Goal: Information Seeking & Learning: Learn about a topic

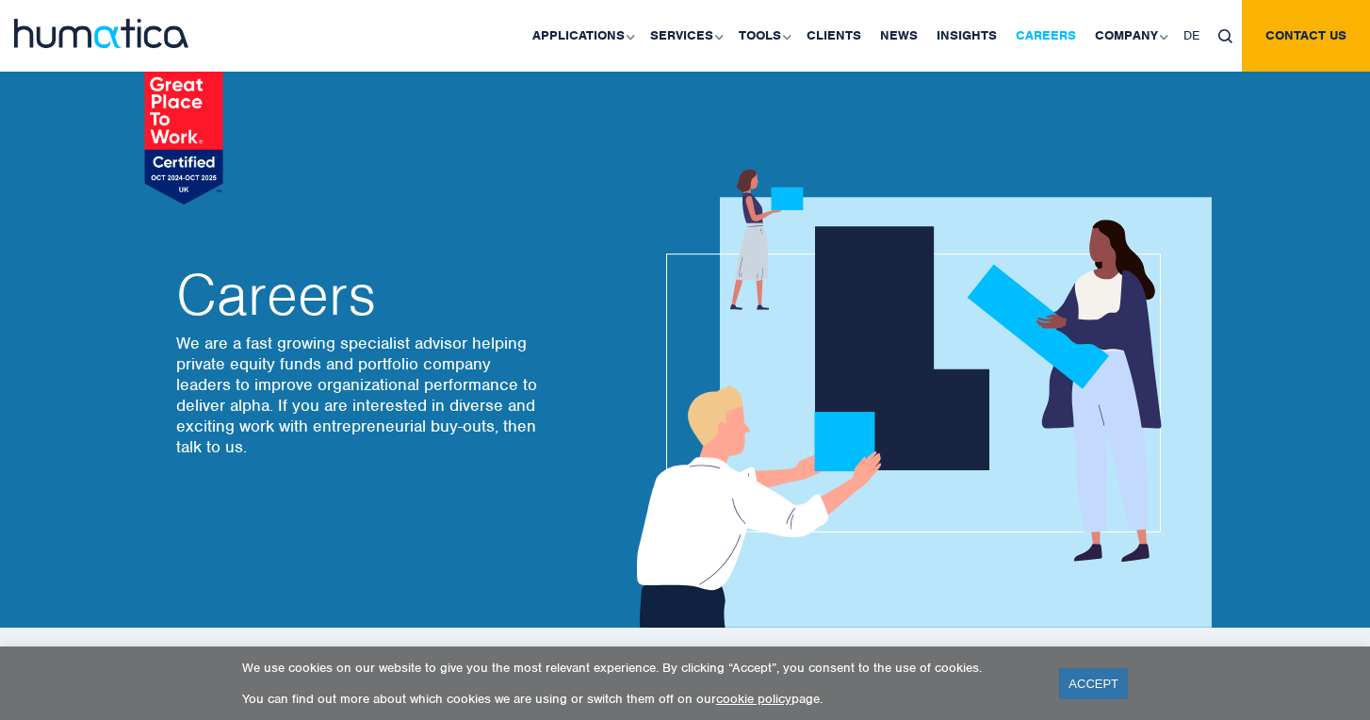
click at [1066, 30] on link "Careers" at bounding box center [1045, 36] width 79 height 72
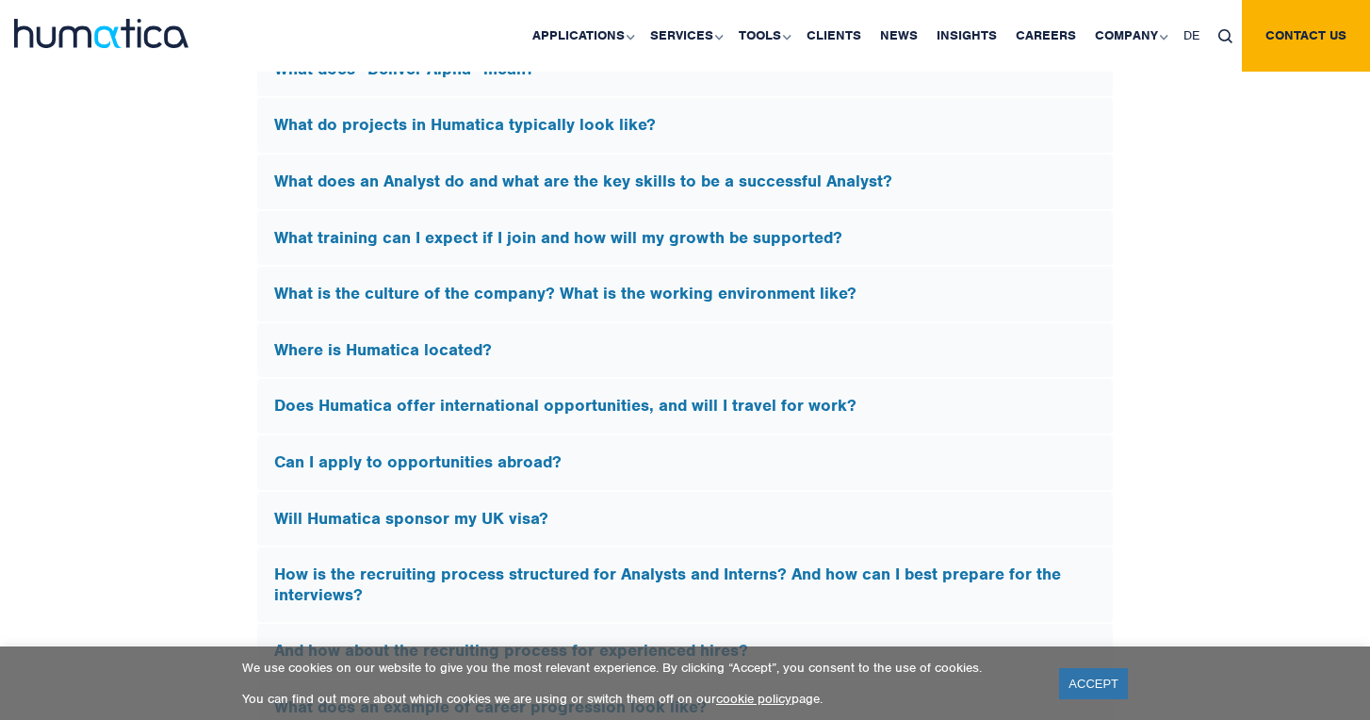
click at [466, 509] on h5 "Will Humatica sponsor my UK visa?" at bounding box center [685, 519] width 822 height 21
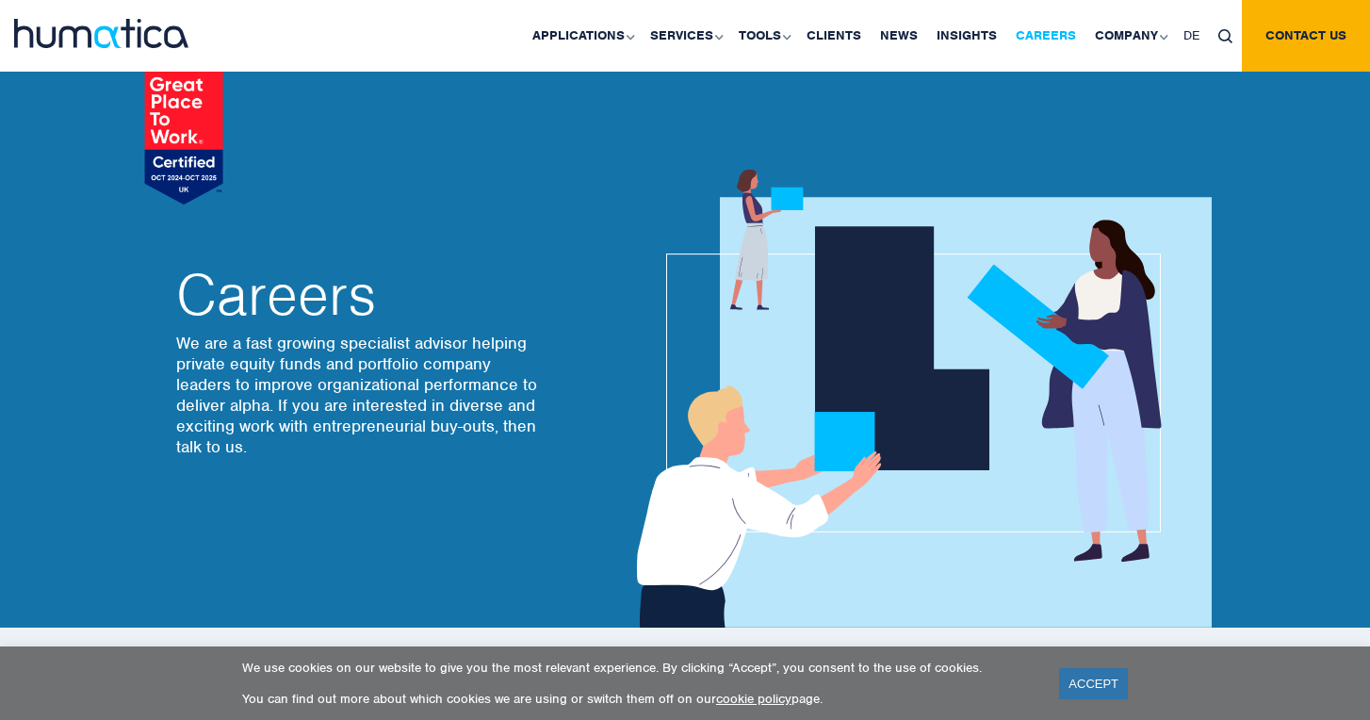
click at [1063, 30] on link "Careers" at bounding box center [1045, 36] width 79 height 72
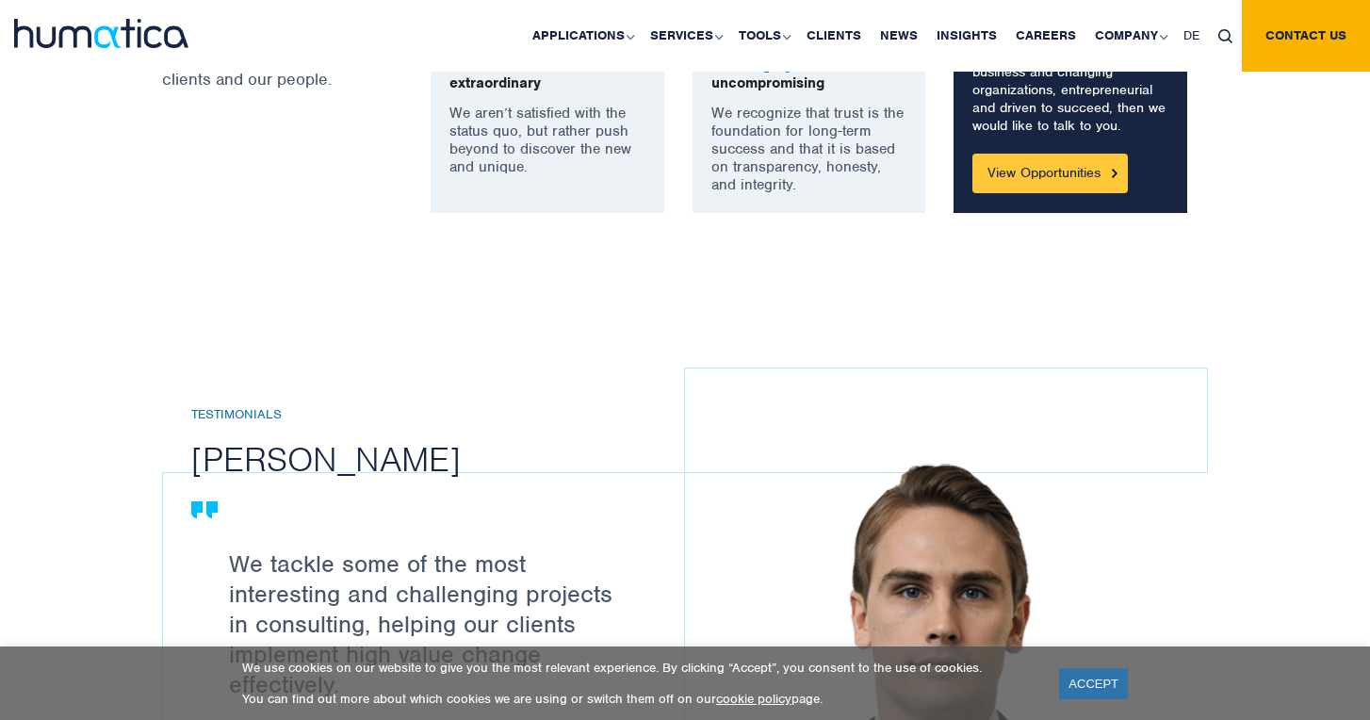
click at [1078, 172] on link "View Opportunities" at bounding box center [1049, 174] width 155 height 40
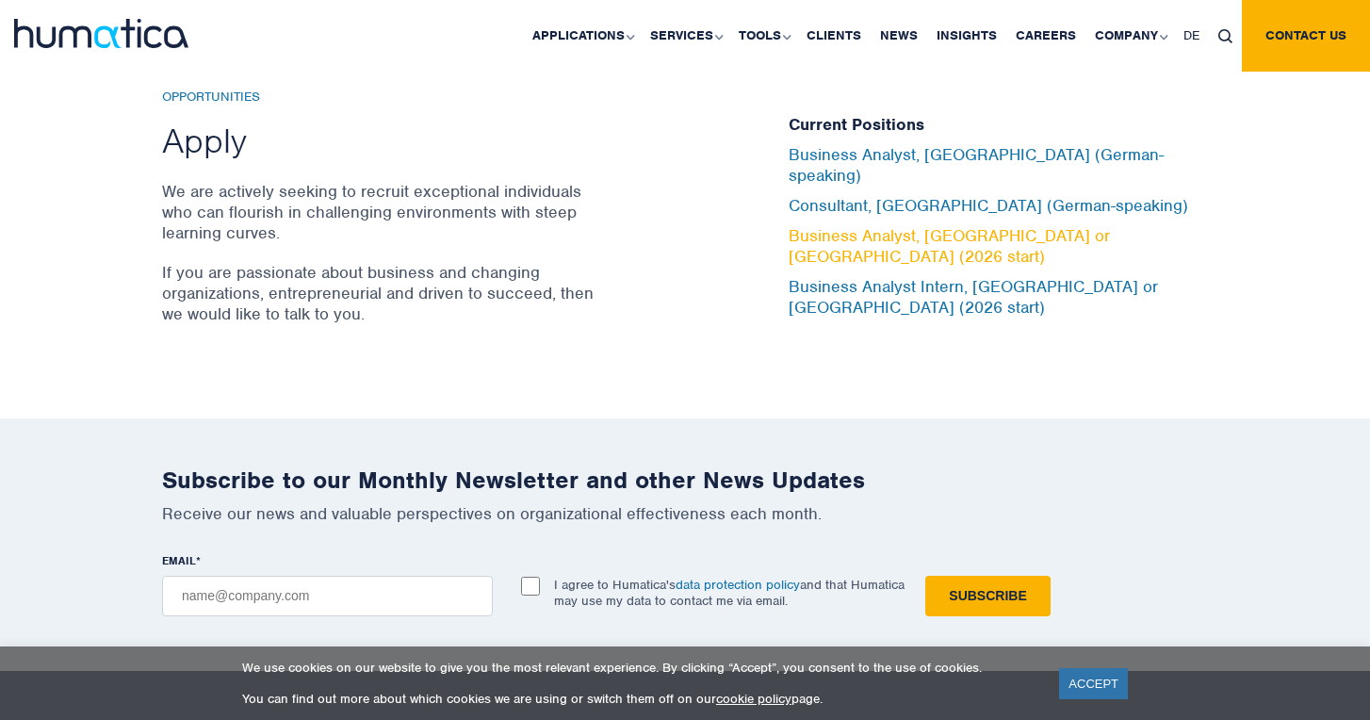
click at [847, 236] on link "Business Analyst, [GEOGRAPHIC_DATA] or [GEOGRAPHIC_DATA] (2026 start)" at bounding box center [949, 245] width 321 height 41
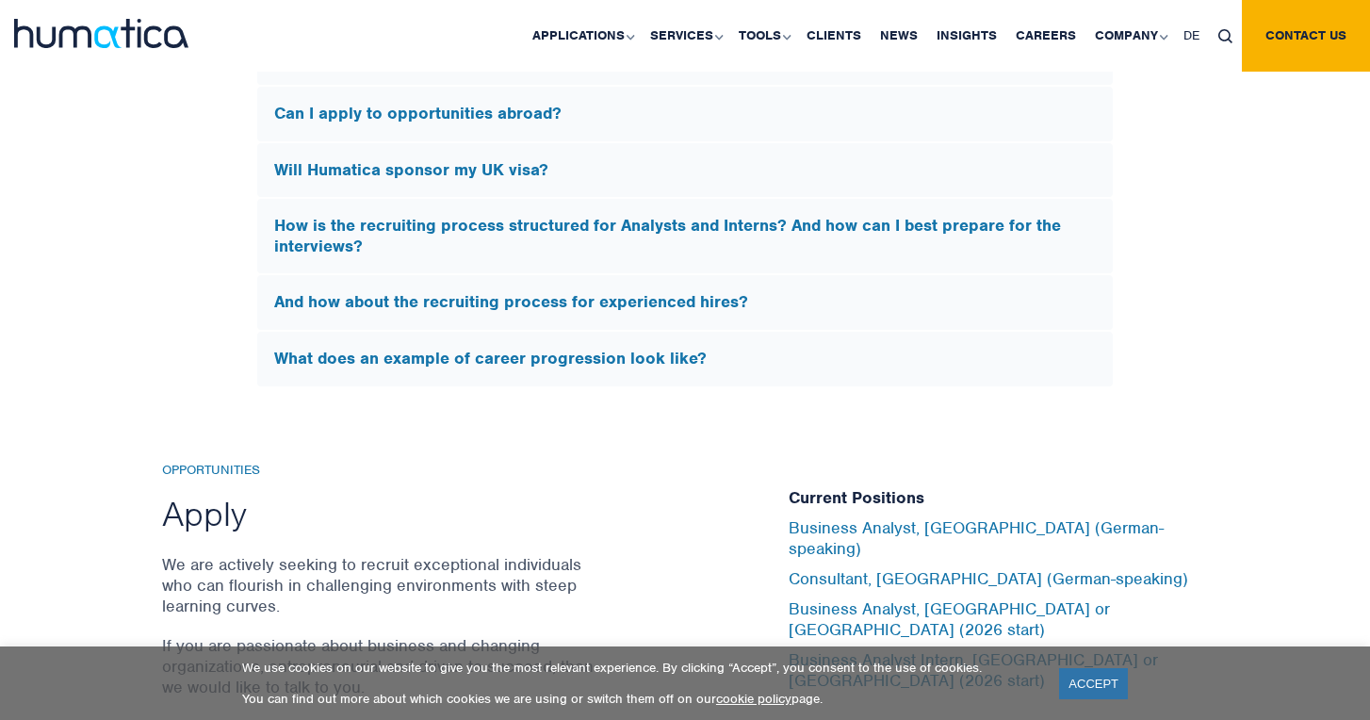
scroll to position [5962, 0]
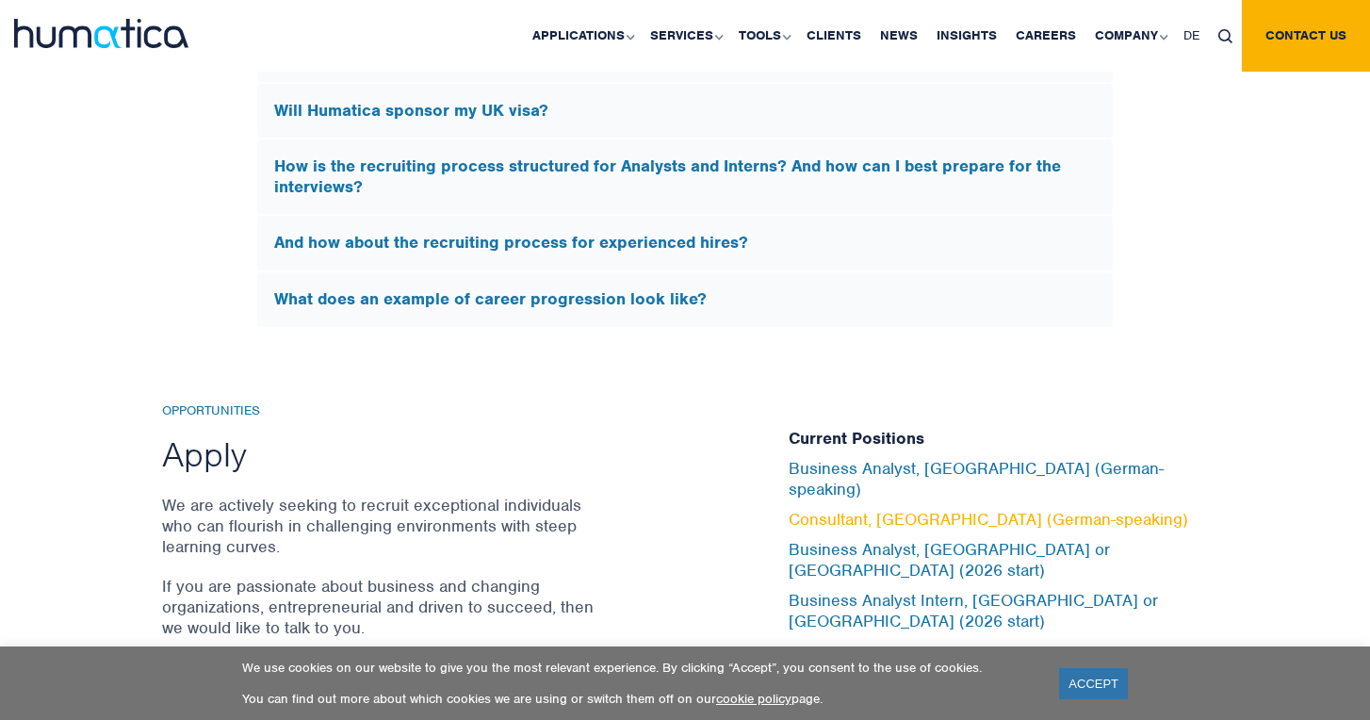
click at [841, 521] on link "Consultant, [GEOGRAPHIC_DATA] (German-speaking)" at bounding box center [988, 519] width 399 height 21
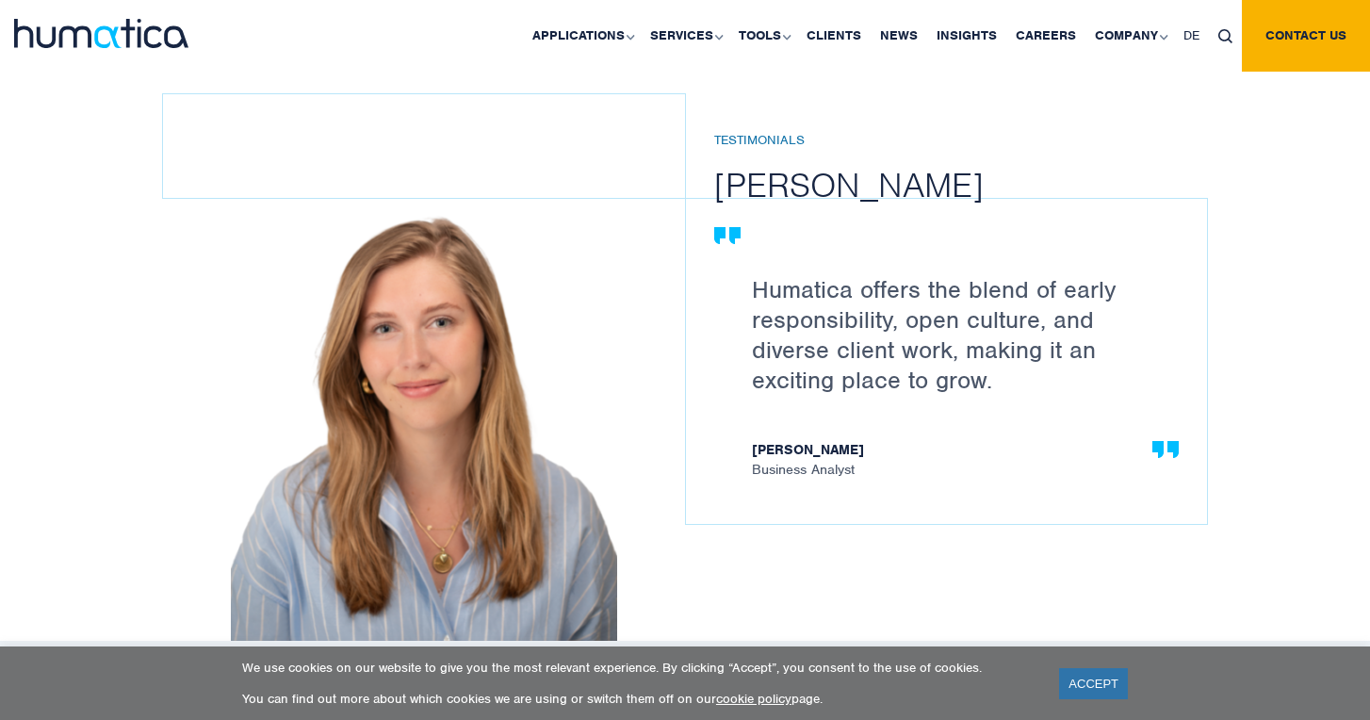
scroll to position [1233, 0]
